Goal: Find specific page/section: Find specific page/section

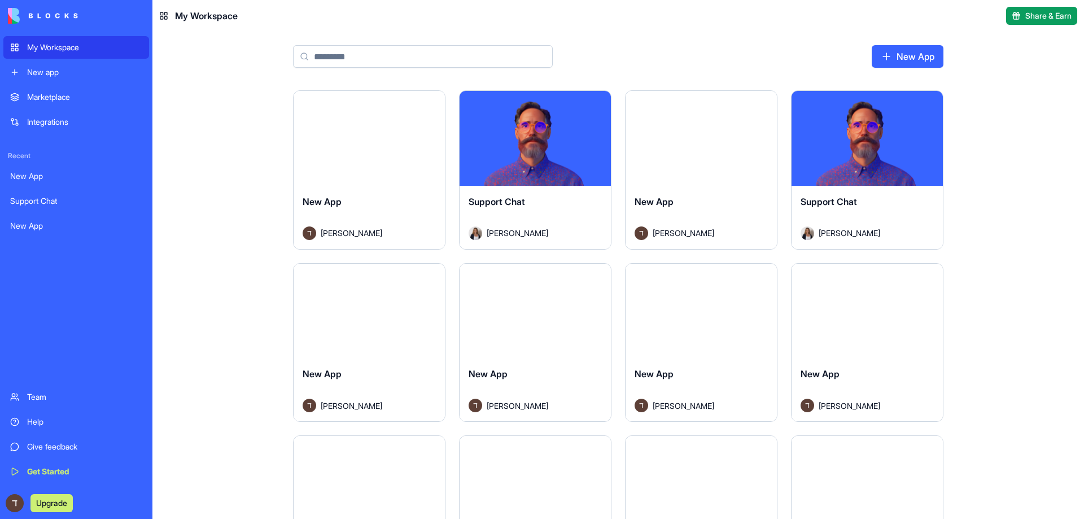
click at [30, 168] on link "New App" at bounding box center [76, 176] width 146 height 23
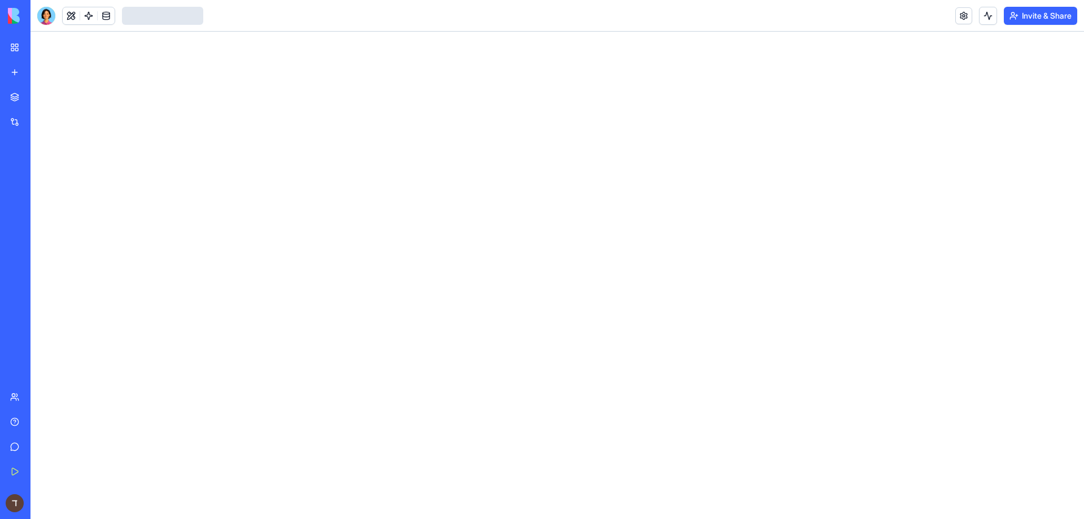
click at [34, 207] on link "Support Chat" at bounding box center [25, 201] width 45 height 23
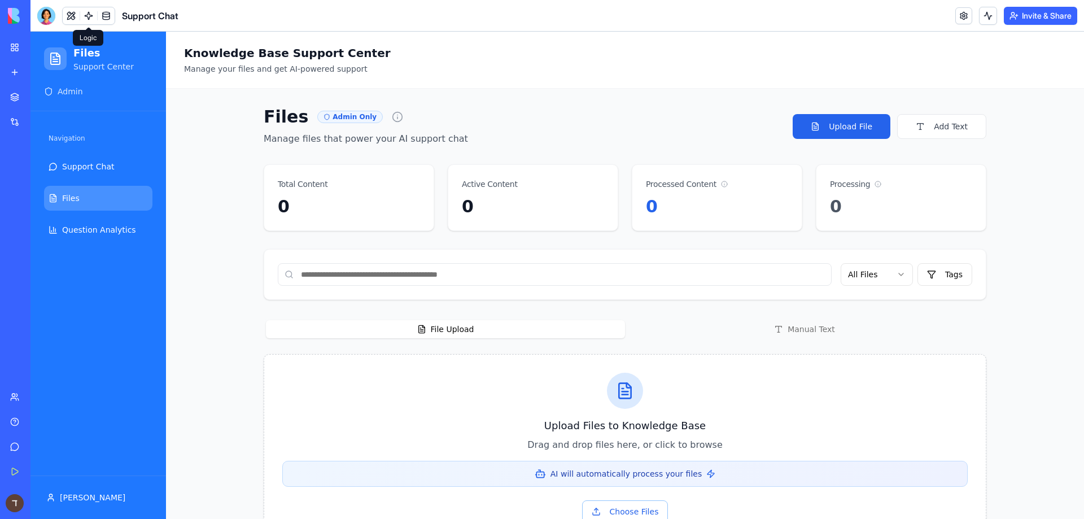
click at [97, 8] on div at bounding box center [88, 16] width 53 height 18
click at [95, 13] on link at bounding box center [88, 15] width 17 height 17
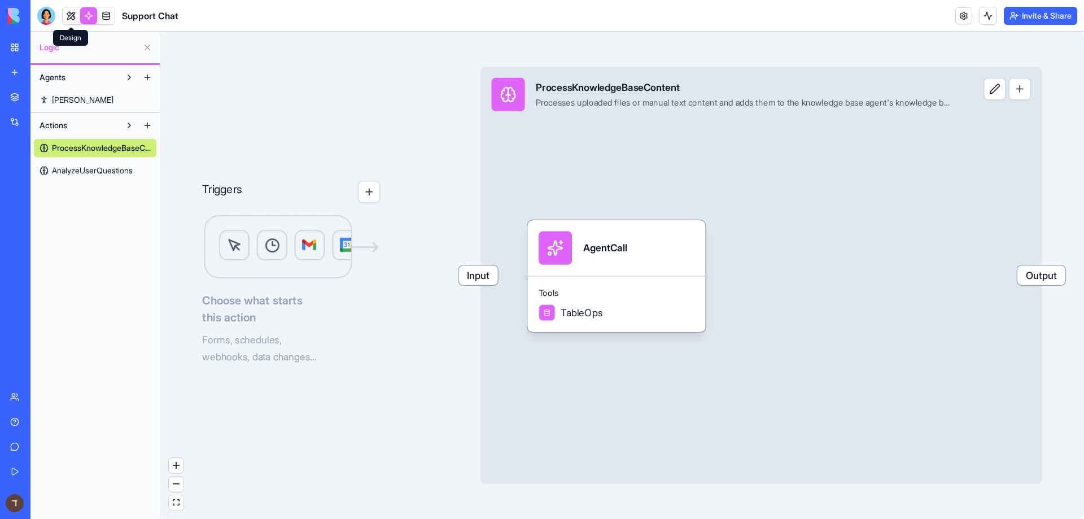
click at [71, 14] on link at bounding box center [71, 15] width 17 height 17
